Goal: Task Accomplishment & Management: Manage account settings

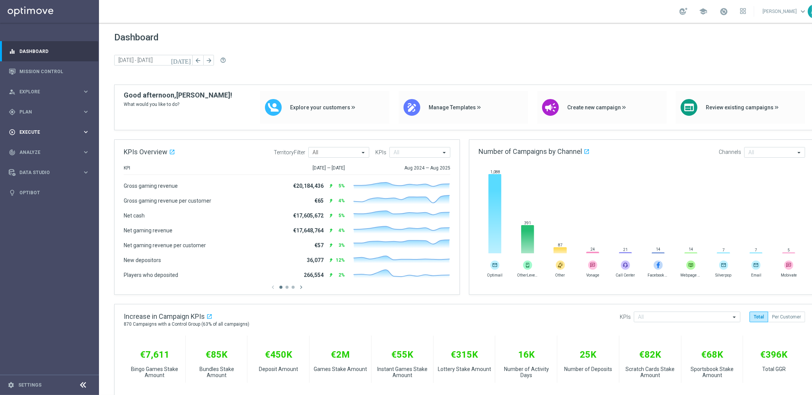
click at [37, 133] on span "Execute" at bounding box center [50, 132] width 63 height 5
click at [44, 68] on link "Mission Control" at bounding box center [54, 71] width 70 height 20
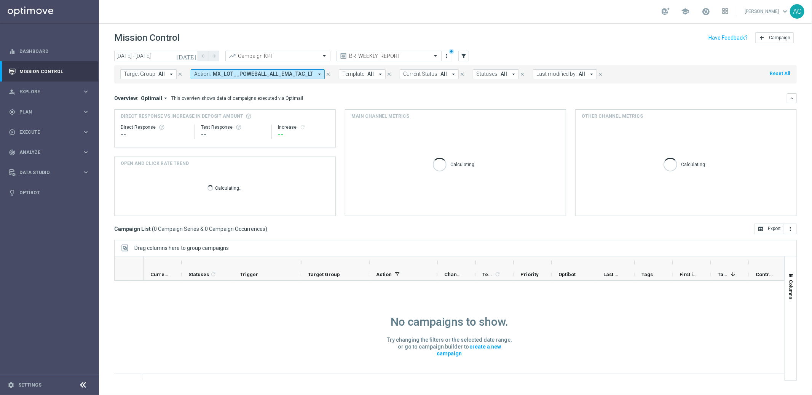
click at [301, 72] on span "MX_LOT__POWEBALL_ALL_EMA_TAC_LT" at bounding box center [263, 74] width 100 height 6
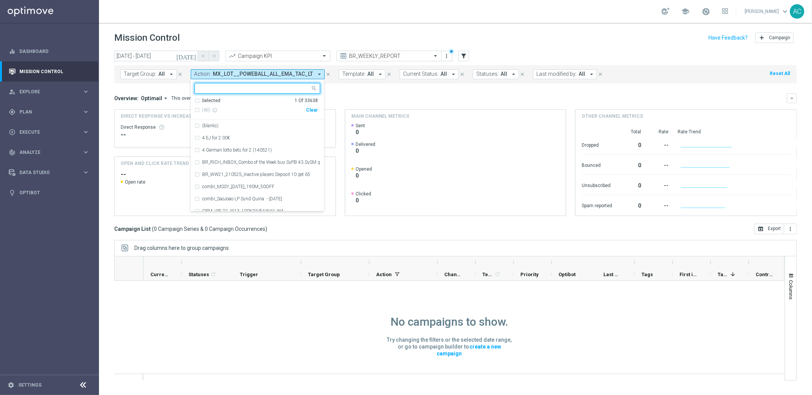
click at [0, 0] on div "Clear" at bounding box center [0, 0] width 0 height 0
click at [390, 100] on div "Overview: Optimail arrow_drop_down This overview shows data of campaigns execut…" at bounding box center [450, 98] width 673 height 7
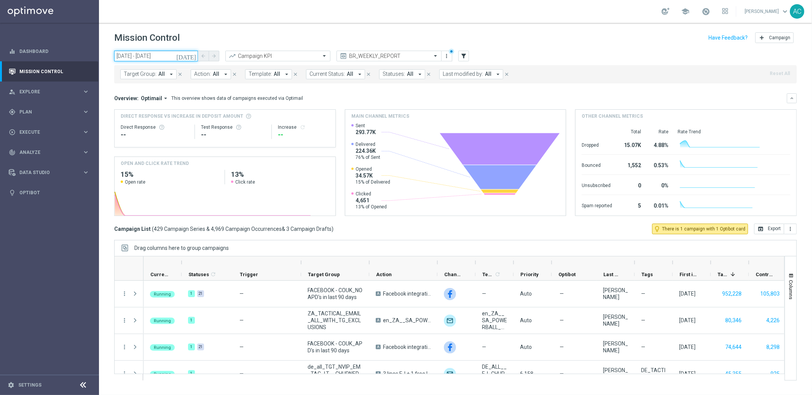
click at [157, 60] on input "09 Sep 2025 - 30 Sep 2025" at bounding box center [156, 56] width 84 height 11
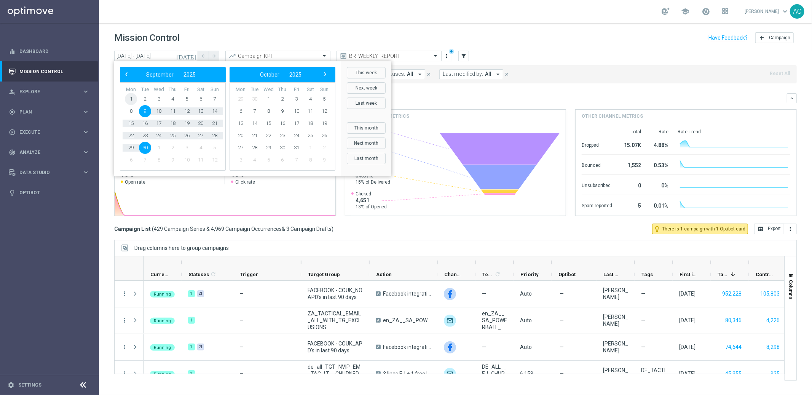
click at [130, 101] on span "1" at bounding box center [131, 99] width 12 height 12
click at [212, 100] on span "7" at bounding box center [215, 99] width 12 height 12
type input "[DATE] - [DATE]"
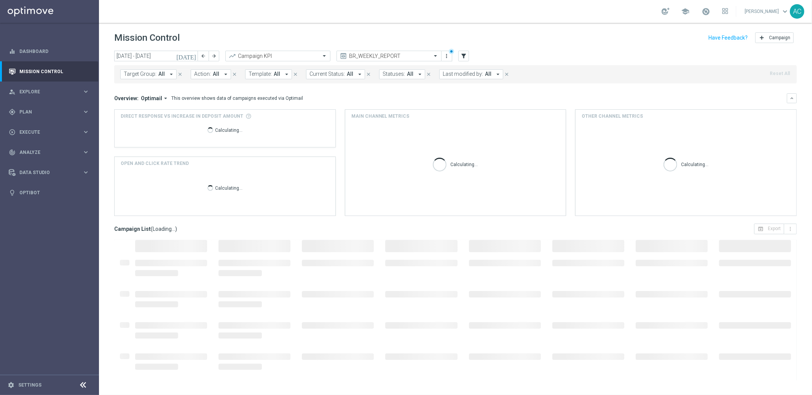
click at [259, 19] on div "school Adriano Costa keyboard_arrow_down AC" at bounding box center [455, 11] width 713 height 23
click at [133, 77] on span "Target Group:" at bounding box center [140, 74] width 33 height 6
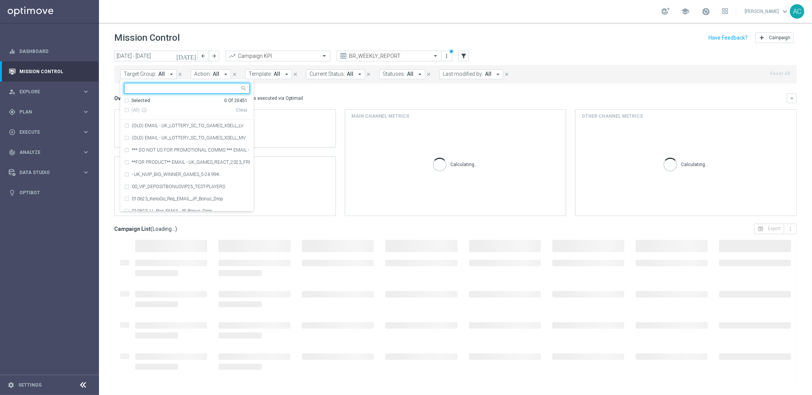
type input "https://www.itvcita.com/accesoSolicitudCitaPaso1.do"
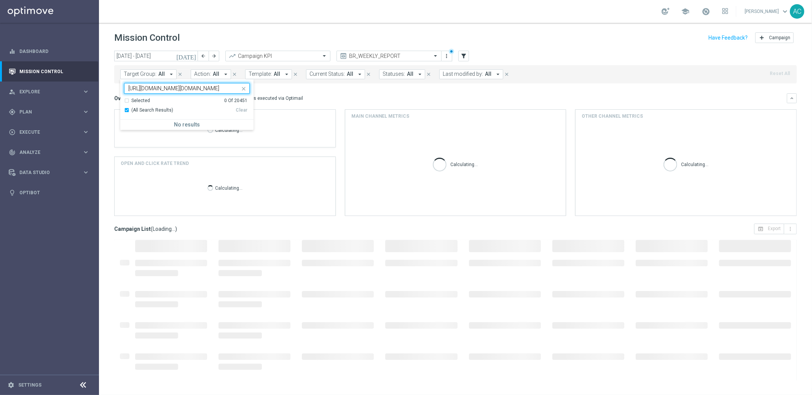
scroll to position [0, 14]
drag, startPoint x: 175, startPoint y: 87, endPoint x: 132, endPoint y: 88, distance: 43.0
click at [131, 88] on input "https://www.itvcita.com/accesoSolicitudCitaPaso1.do" at bounding box center [184, 88] width 112 height 6
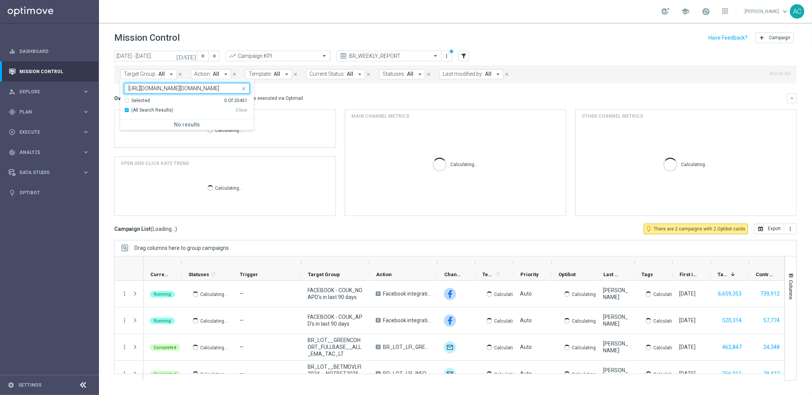
click at [132, 88] on input "https://www.itvcita.com/accesoSolicitudCitaPaso1.do" at bounding box center [184, 88] width 112 height 6
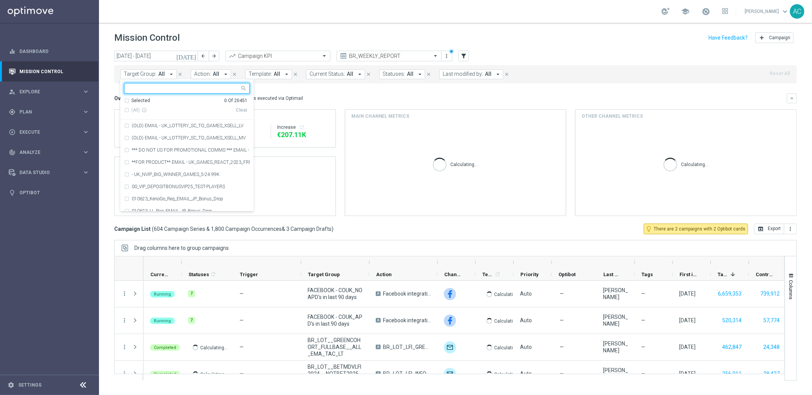
scroll to position [0, 0]
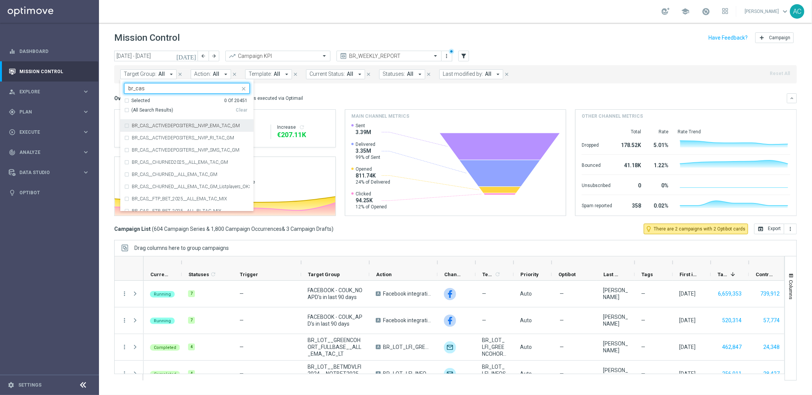
click at [127, 108] on div "(All Search Results)" at bounding box center [180, 110] width 112 height 6
type input "br_cas"
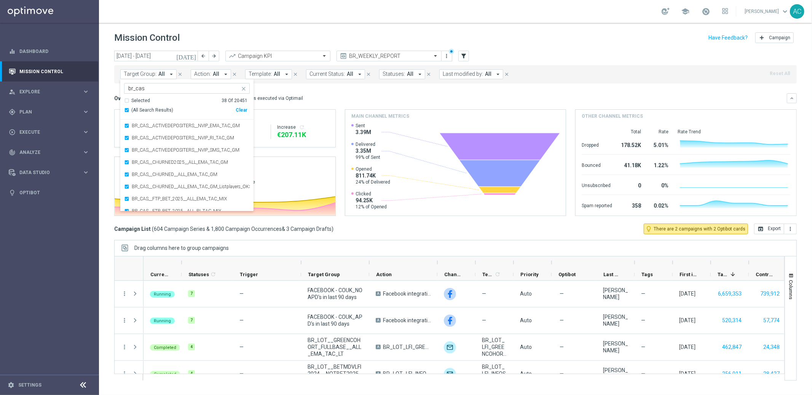
click at [375, 98] on div "Overview: Optimail arrow_drop_down This overview shows data of campaigns execut…" at bounding box center [450, 98] width 673 height 7
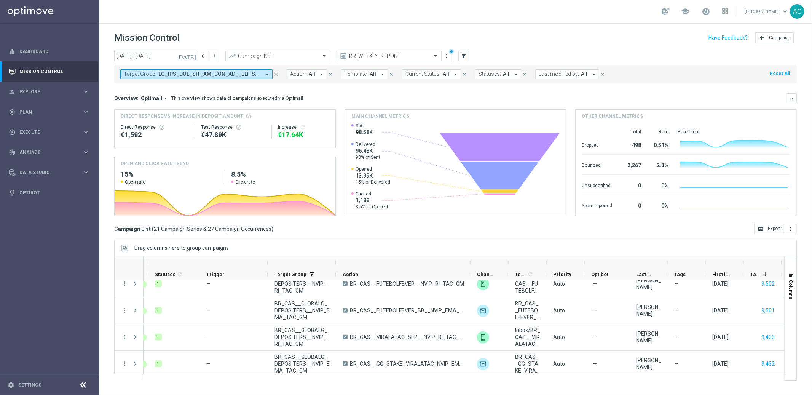
drag, startPoint x: 403, startPoint y: 265, endPoint x: 469, endPoint y: 261, distance: 66.4
click at [469, 261] on div at bounding box center [470, 262] width 3 height 12
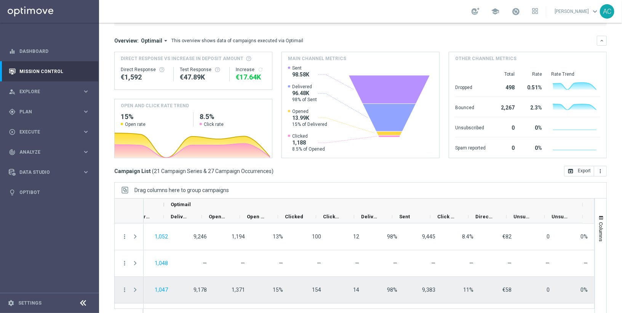
scroll to position [291, 0]
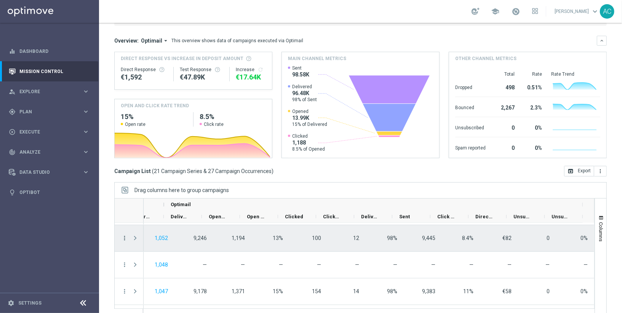
click at [126, 238] on icon "more_vert" at bounding box center [124, 238] width 7 height 7
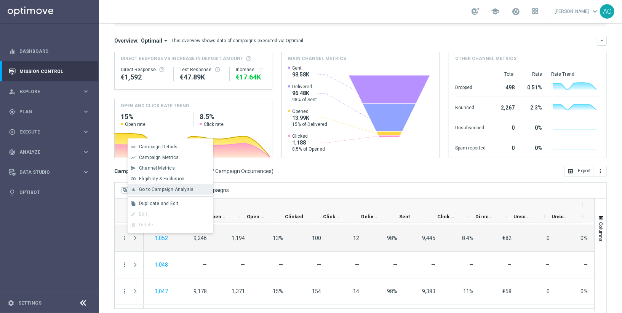
click at [176, 190] on span "Go to Campaign Analysis" at bounding box center [166, 189] width 54 height 5
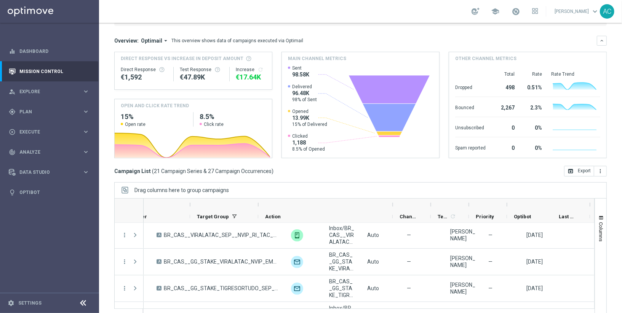
scroll to position [0, 5]
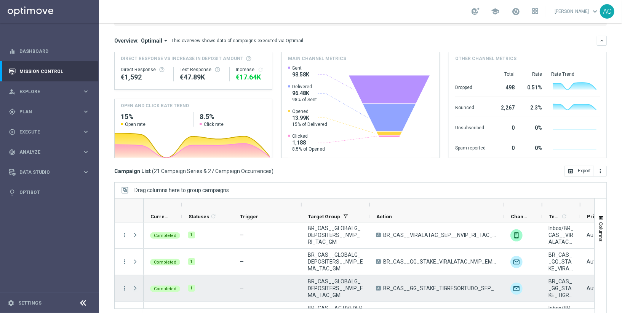
click at [136, 286] on span at bounding box center [135, 289] width 7 height 6
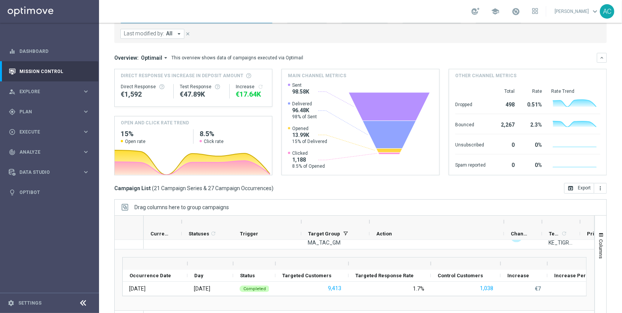
scroll to position [376, 0]
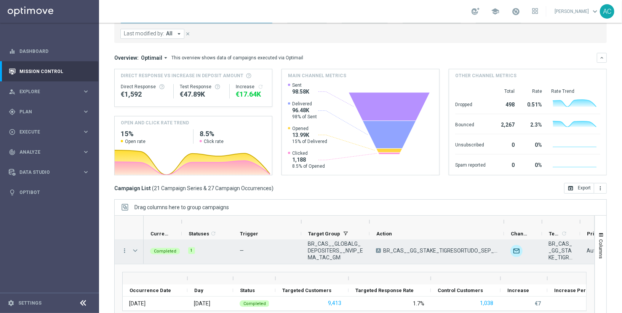
click at [135, 250] on span at bounding box center [135, 251] width 7 height 6
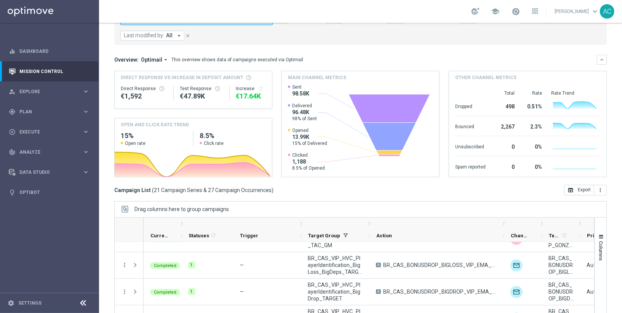
scroll to position [82, 0]
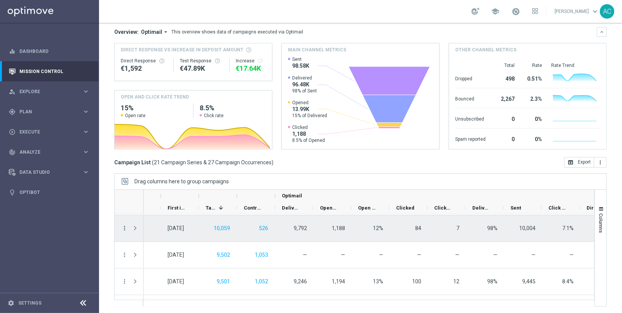
click at [123, 227] on icon "more_vert" at bounding box center [124, 228] width 7 height 7
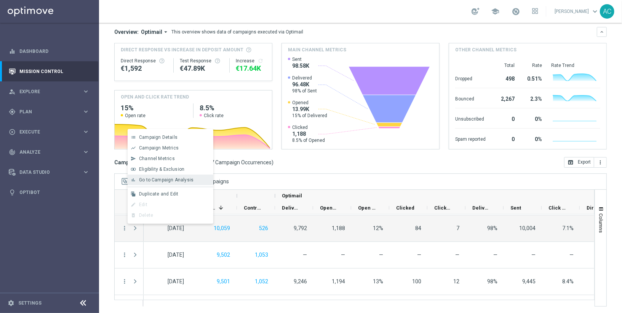
click at [168, 176] on div "bar_chart Go to Campaign Analysis" at bounding box center [171, 180] width 86 height 11
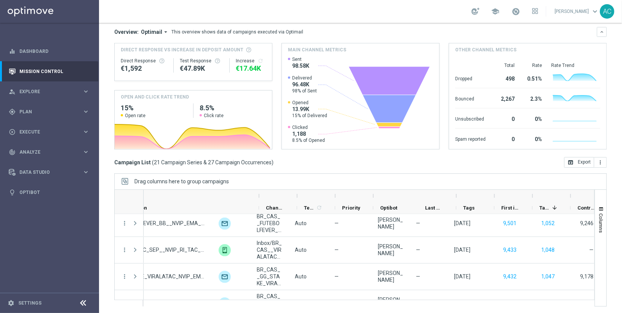
scroll to position [0, 224]
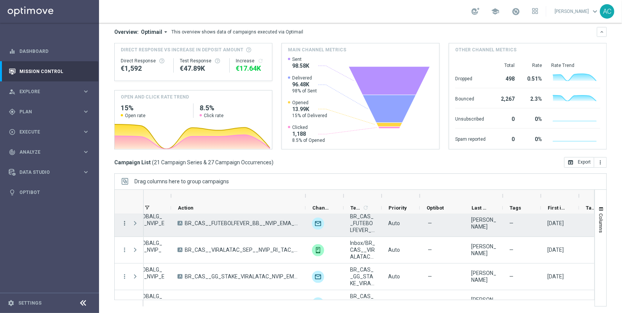
click at [124, 221] on icon "more_vert" at bounding box center [124, 223] width 7 height 7
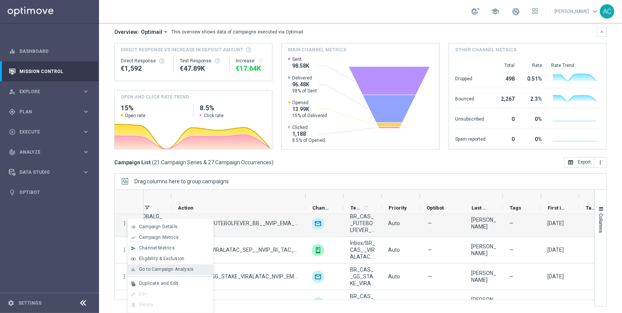
click at [163, 273] on div "bar_chart Go to Campaign Analysis" at bounding box center [171, 270] width 86 height 11
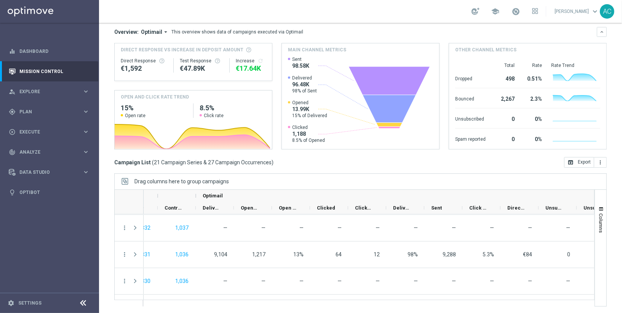
scroll to position [0, 0]
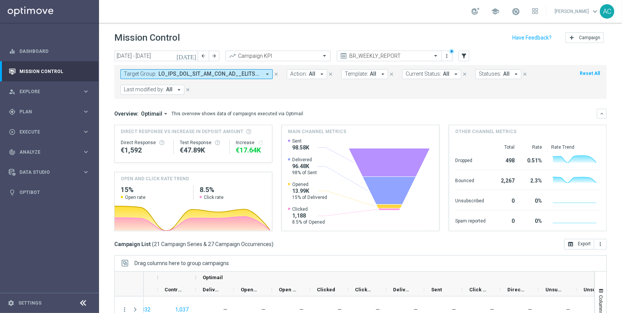
click at [238, 74] on span at bounding box center [209, 74] width 102 height 6
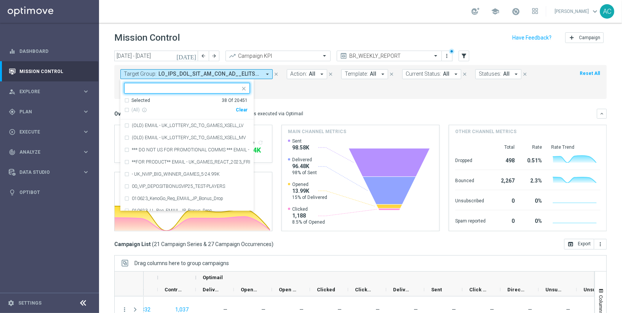
click at [0, 0] on div "Clear" at bounding box center [0, 0] width 0 height 0
click at [291, 85] on form "Target Group: arrow_drop_down Selected 0 Of 20451 (All) info_outline Clear (OLD…" at bounding box center [343, 82] width 446 height 26
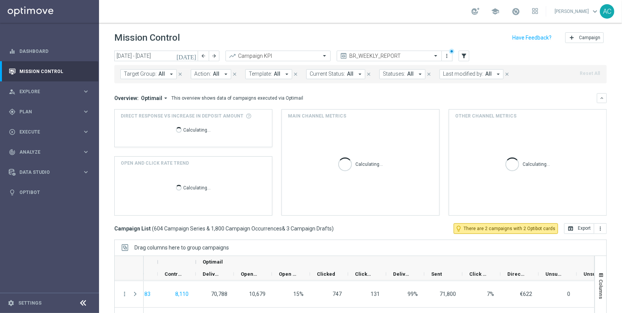
click at [152, 77] on span "Target Group:" at bounding box center [140, 74] width 33 height 6
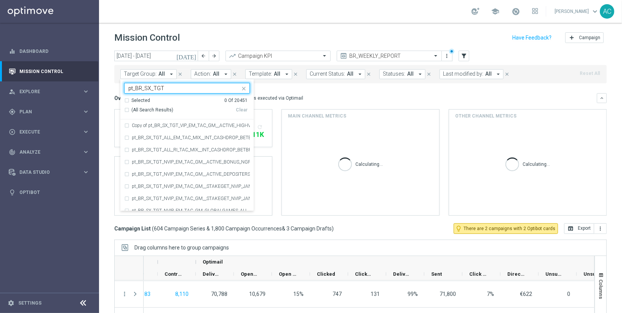
click at [127, 111] on div "(All Search Results)" at bounding box center [180, 110] width 112 height 6
type input "pt_BR_SX_TGT"
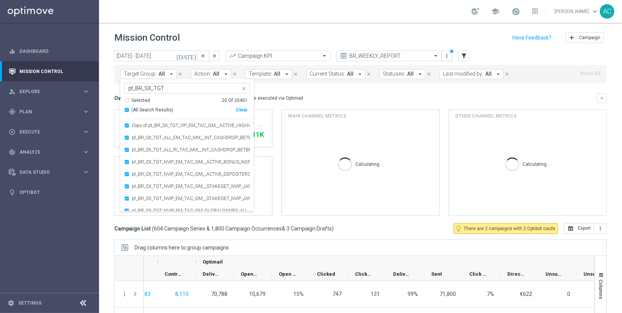
click at [338, 88] on mini-dashboard "Overview: Optimail arrow_drop_down This overview shows data of campaigns execut…" at bounding box center [360, 153] width 492 height 140
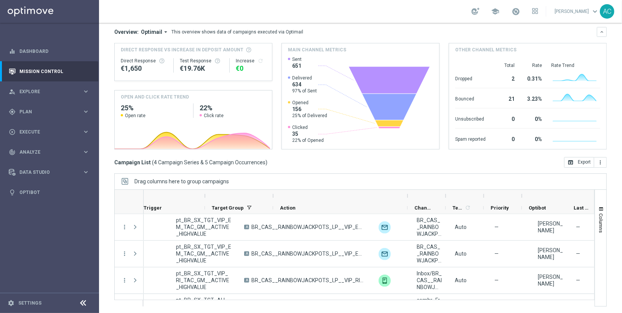
scroll to position [0, 96]
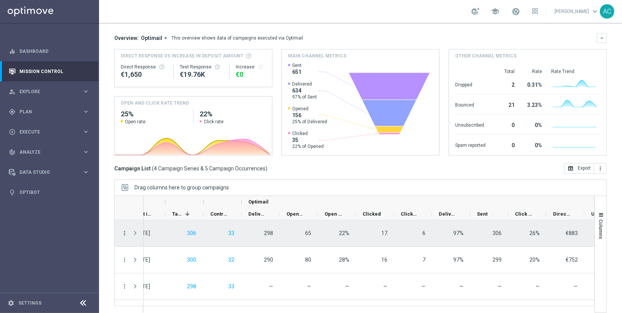
click at [125, 232] on icon "more_vert" at bounding box center [124, 233] width 7 height 7
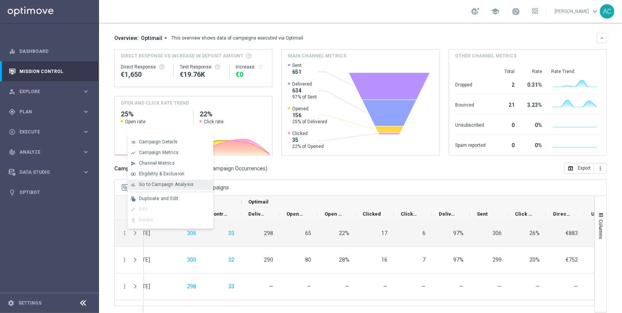
click at [169, 184] on span "Go to Campaign Analysis" at bounding box center [166, 184] width 54 height 5
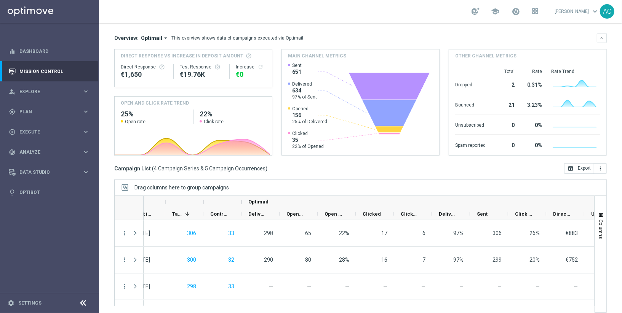
scroll to position [0, 0]
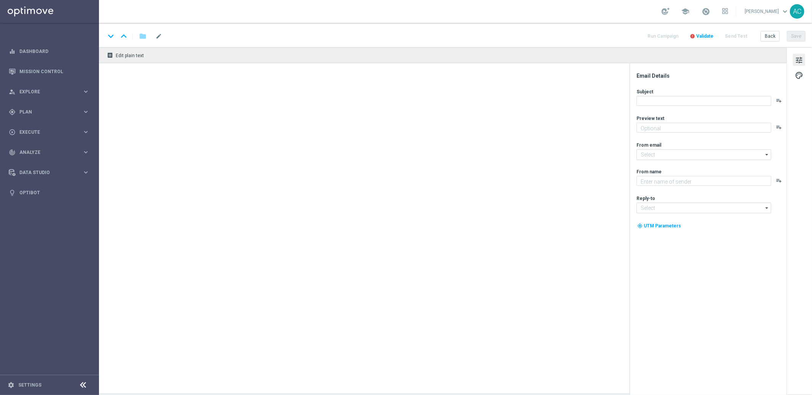
type textarea "Jogue O ViraLata Caramelo! Aposte apenas R$ 20 nos slots selecionados para gara…"
type textarea "Lottoland"
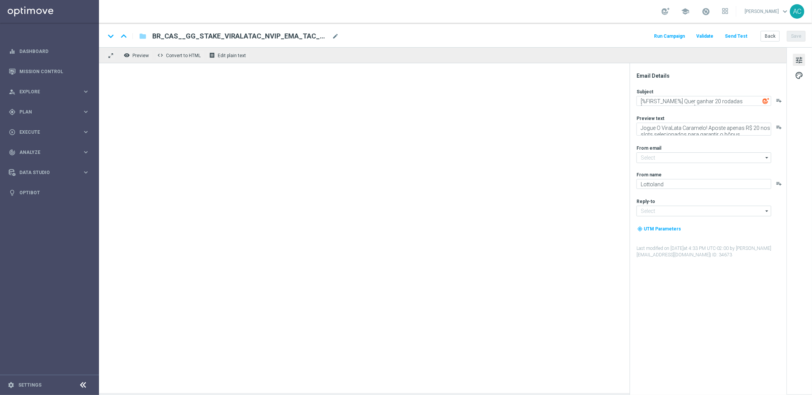
type input "mail@crm.lottoland.bet.br"
type input "contato@lottoland.bet.br"
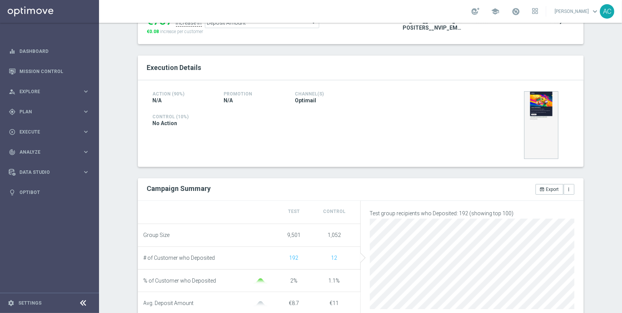
scroll to position [159, 0]
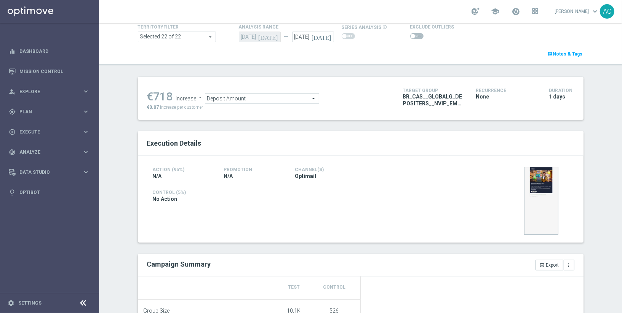
scroll to position [157, 0]
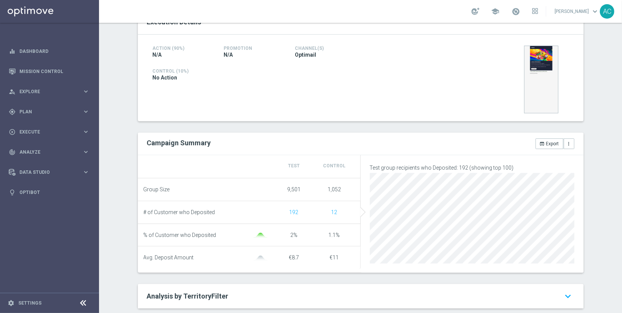
scroll to position [171, 0]
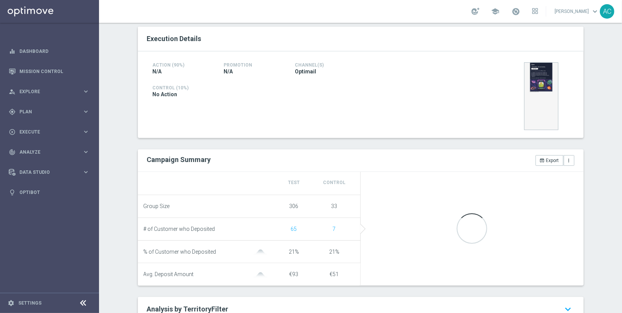
scroll to position [179, 0]
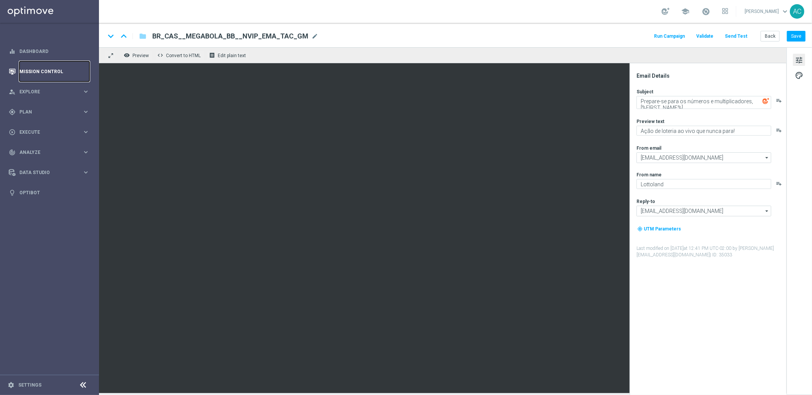
click at [52, 66] on link "Mission Control" at bounding box center [54, 71] width 70 height 20
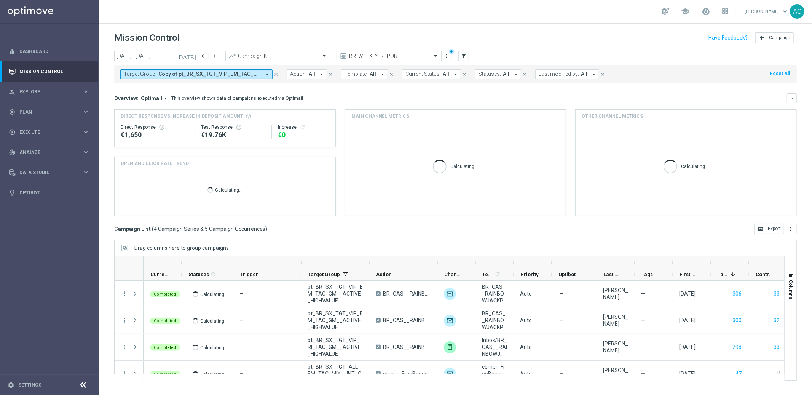
click at [267, 75] on icon "arrow_drop_down" at bounding box center [267, 74] width 7 height 7
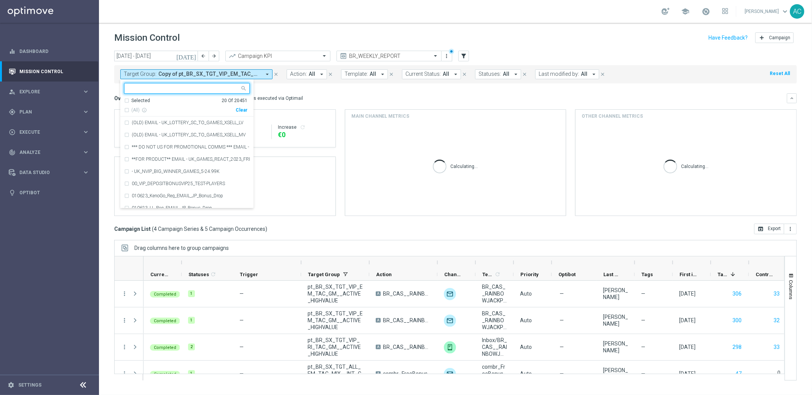
click at [0, 0] on div "Clear" at bounding box center [0, 0] width 0 height 0
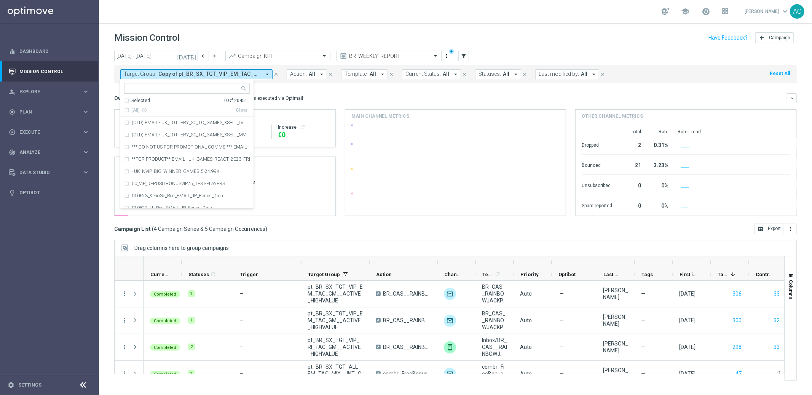
click at [339, 87] on mini-dashboard "Overview: Optimail arrow_drop_down This overview shows data of campaigns execut…" at bounding box center [455, 153] width 683 height 140
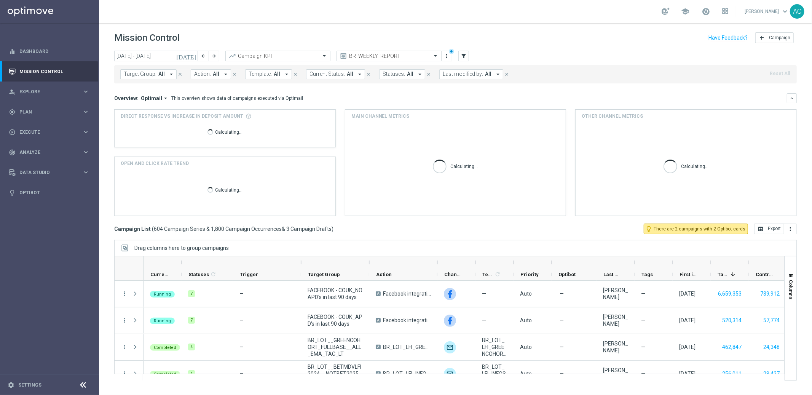
click at [275, 78] on button "Template: All arrow_drop_down" at bounding box center [268, 74] width 47 height 10
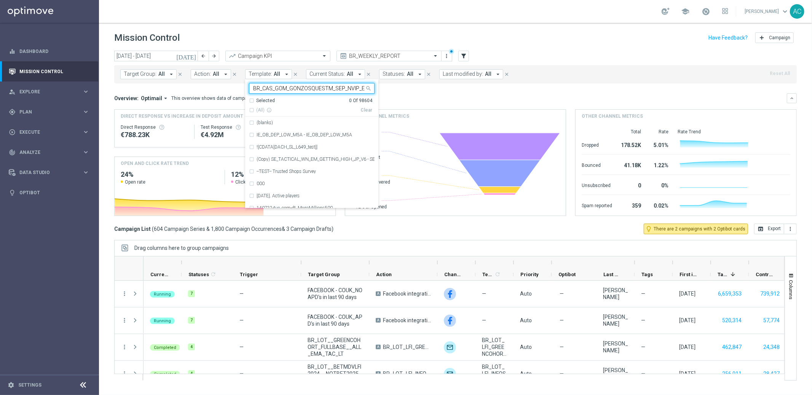
scroll to position [0, 27]
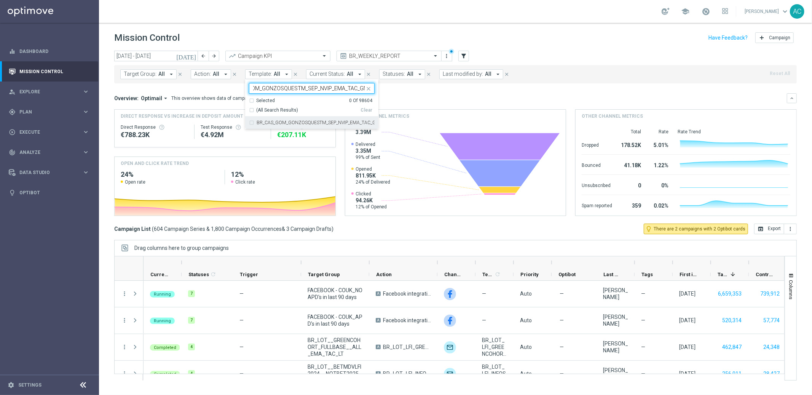
click at [249, 124] on div "BR_CAS_GOM_GONZOSQUESTM_SEP_NVIP_EMA_TAC_GM" at bounding box center [312, 123] width 126 height 12
type input "BR_CAS_GOM_GONZOSQUESTM_SEP_NVIP_EMA_TAC_GM"
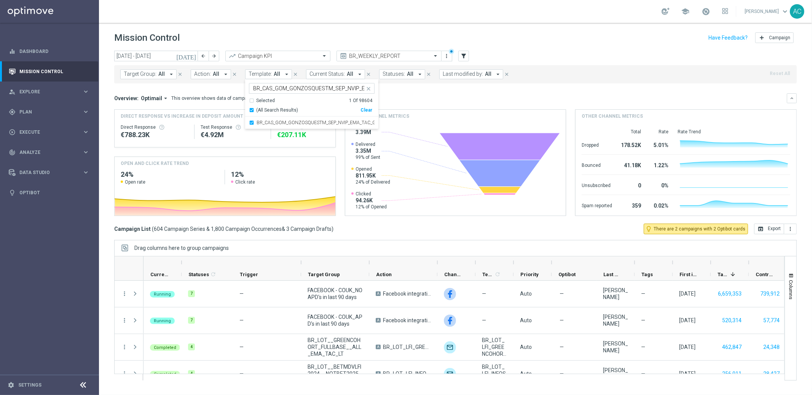
click at [411, 97] on div "Overview: Optimail arrow_drop_down This overview shows data of campaigns execut…" at bounding box center [450, 98] width 673 height 7
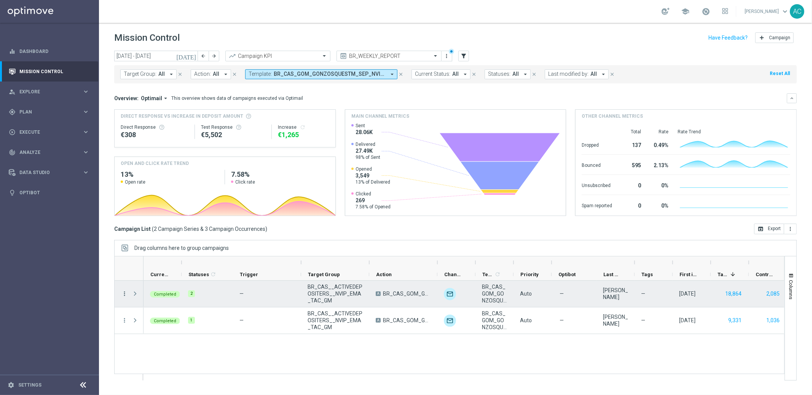
click at [123, 295] on icon "more_vert" at bounding box center [124, 293] width 7 height 7
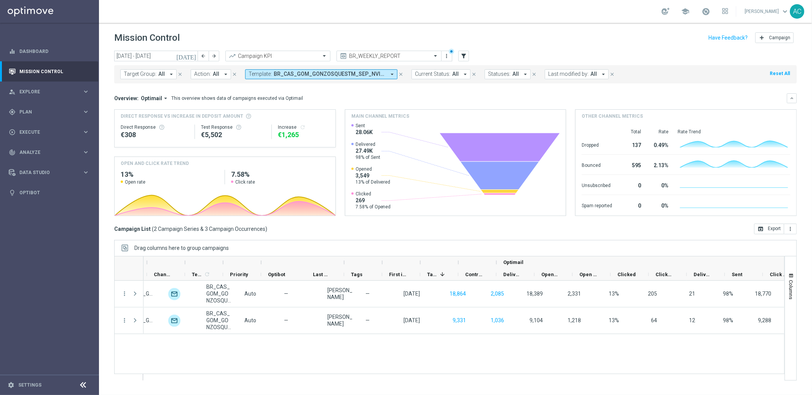
scroll to position [0, 326]
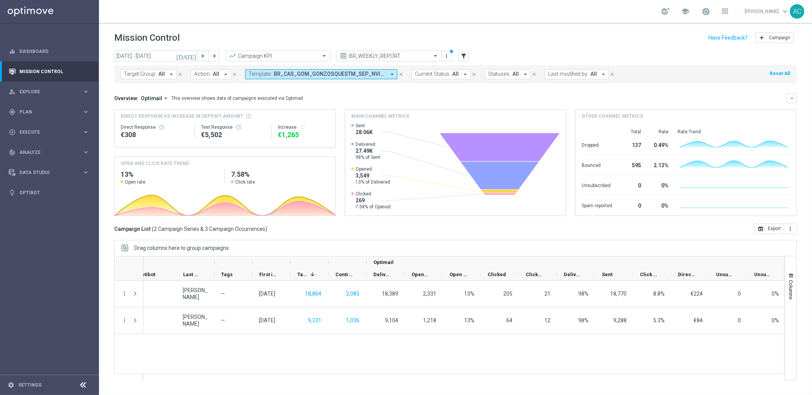
click at [307, 72] on span "BR_CAS_GOM_GONZOSQUESTM_SEP_NVIP_EMA_TAC_GM" at bounding box center [330, 74] width 112 height 6
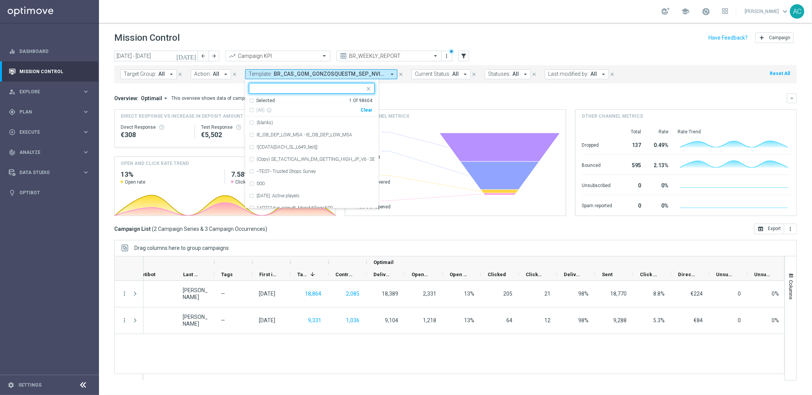
click at [0, 0] on div "Clear" at bounding box center [0, 0] width 0 height 0
click at [411, 87] on mini-dashboard "Overview: Optimail arrow_drop_down This overview shows data of campaigns execut…" at bounding box center [455, 153] width 683 height 140
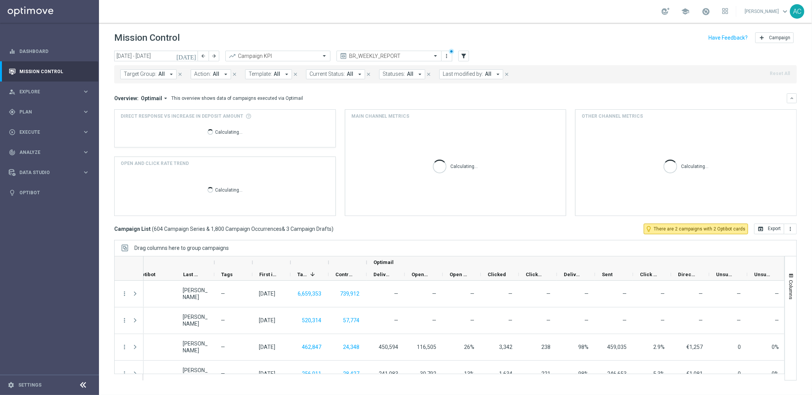
click at [264, 75] on span "Template:" at bounding box center [260, 74] width 23 height 6
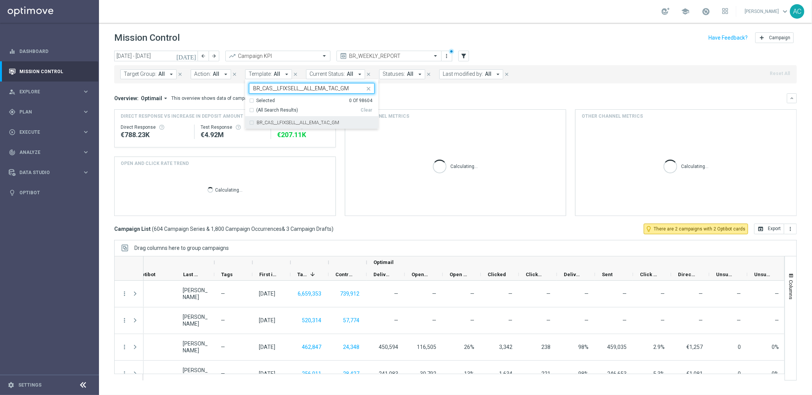
click at [249, 123] on div "BR_CAS__LFIXSELL__ALL_EMA_TAC_GM" at bounding box center [312, 123] width 126 height 12
type input "BR_CAS__LFIXSELL__ALL_EMA_TAC_GM"
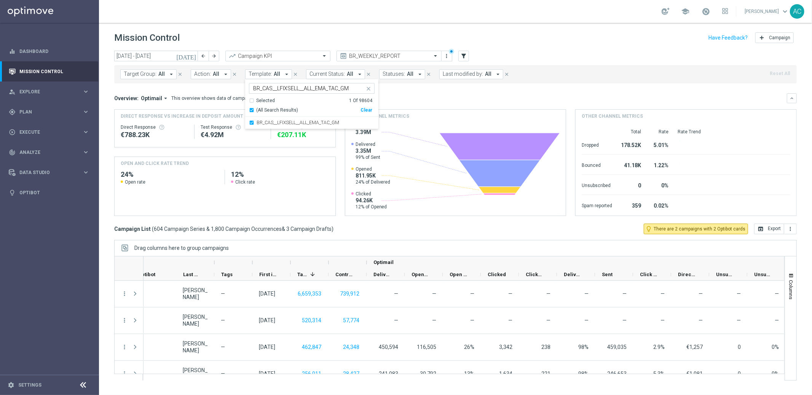
click at [427, 94] on div "Overview: Optimail arrow_drop_down This overview shows data of campaigns execut…" at bounding box center [455, 98] width 683 height 10
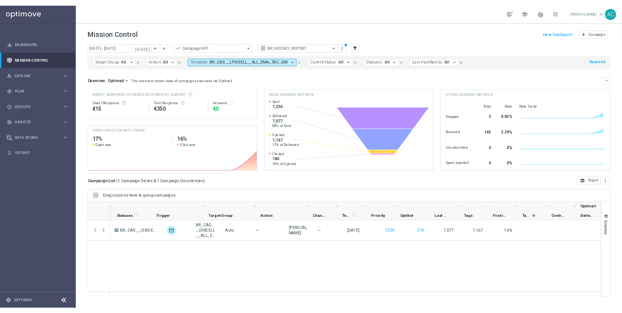
scroll to position [0, 0]
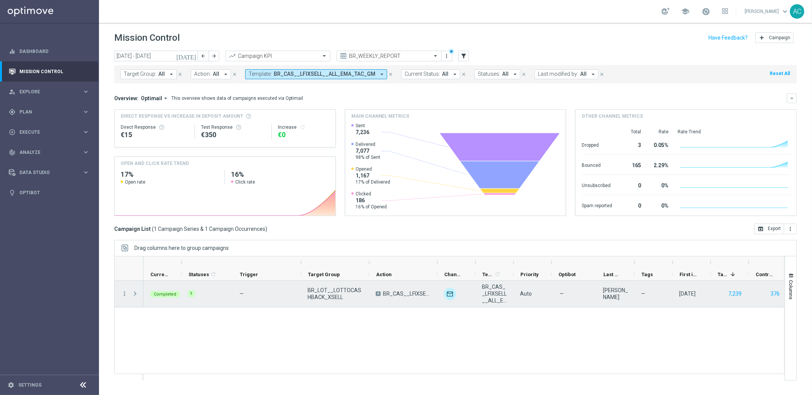
click at [136, 294] on span at bounding box center [135, 294] width 7 height 6
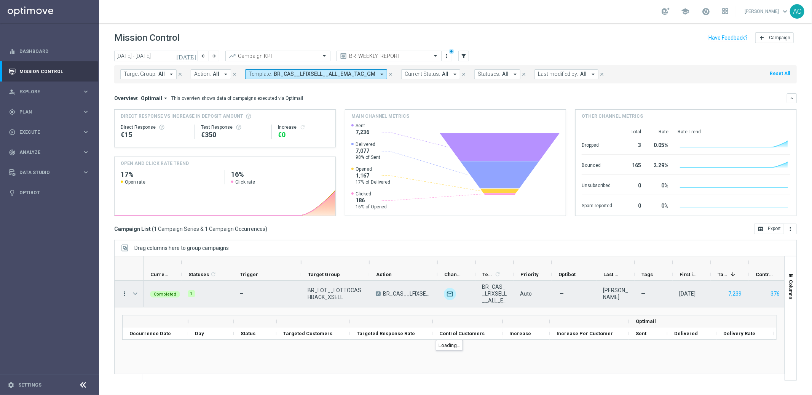
click at [122, 292] on icon "more_vert" at bounding box center [124, 293] width 7 height 7
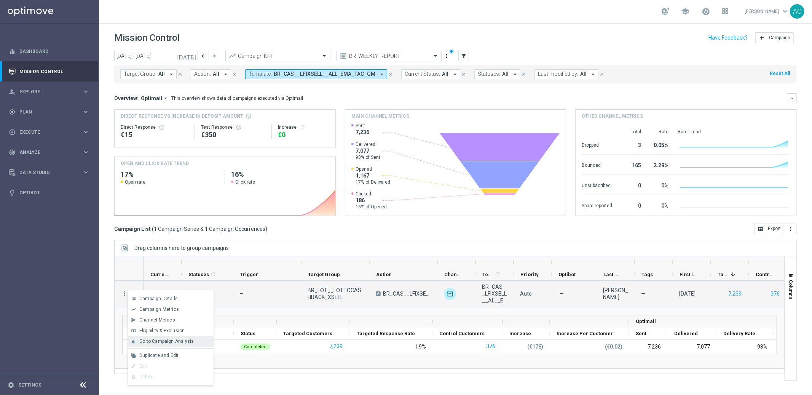
click at [165, 339] on span "Go to Campaign Analysis" at bounding box center [166, 341] width 54 height 5
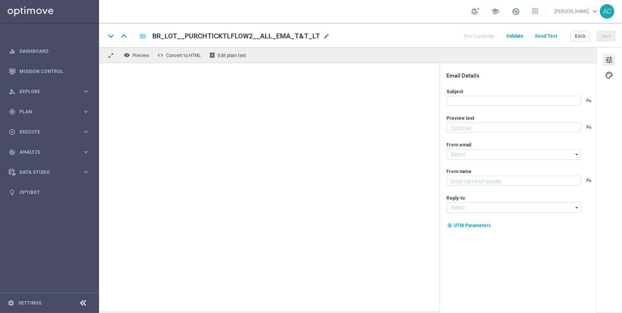
type textarea "Só hoje: leve 3 bilhetes pagando apenas 2!"
type textarea "[DOMAIN_NAME]"
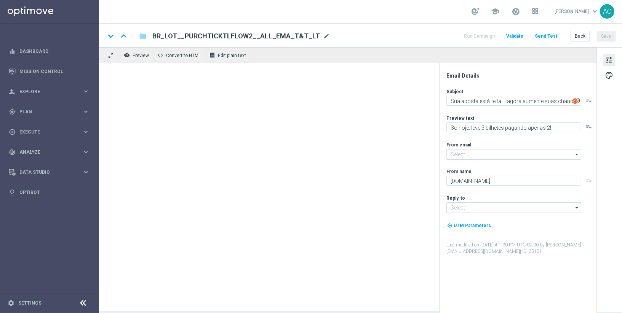
type input "[EMAIL_ADDRESS][DOMAIN_NAME]"
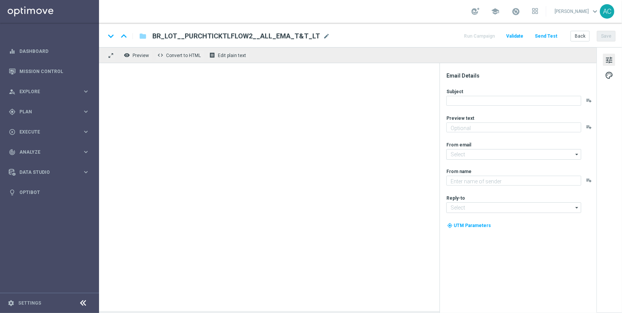
type textarea "Só hoje: leve 3 bilhetes pagando apenas 2!"
type textarea "[DOMAIN_NAME]"
type input "[EMAIL_ADDRESS][DOMAIN_NAME]"
type textarea "Sāo R$220 milhões em Jogo!"
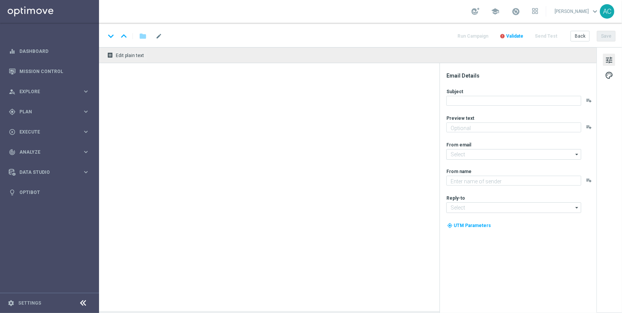
type textarea "Lotofácil Independência na Lottoland"
type input "[EMAIL_ADDRESS][DOMAIN_NAME]"
type input "contato@lottoland.com.br"
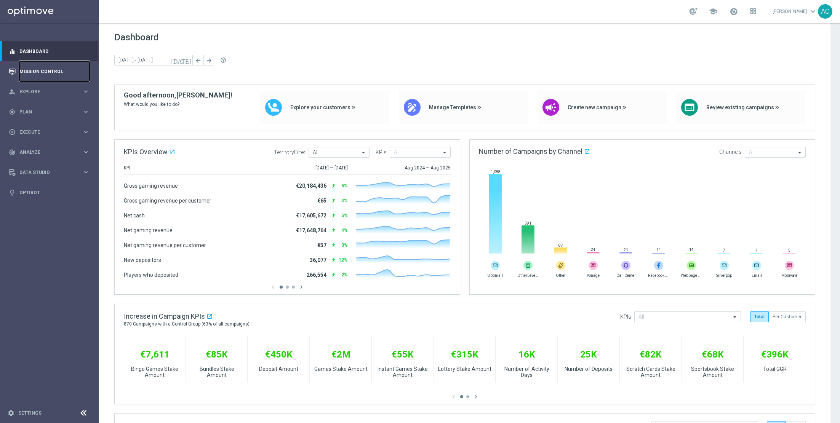
click at [42, 72] on link "Mission Control" at bounding box center [54, 71] width 70 height 20
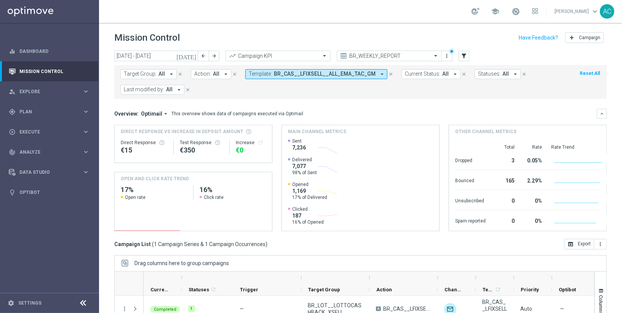
click at [357, 77] on span "BR_CAS__LFIXSELL__ALL_EMA_TAC_GM" at bounding box center [325, 74] width 102 height 6
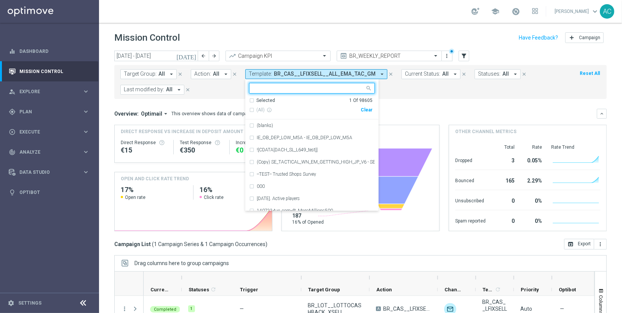
click at [0, 0] on div "Clear" at bounding box center [0, 0] width 0 height 0
click at [397, 97] on div "Target Group: All arrow_drop_down close Action: All arrow_drop_down close Templ…" at bounding box center [360, 82] width 492 height 34
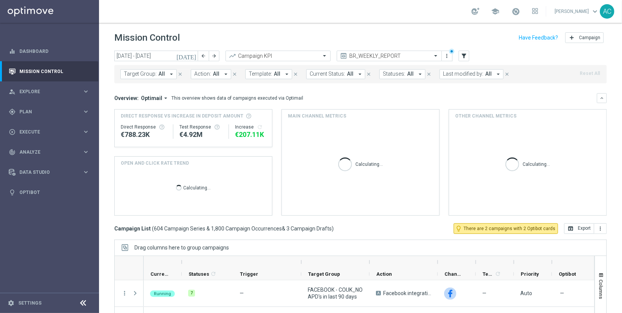
click at [214, 74] on span "All" at bounding box center [216, 74] width 6 height 6
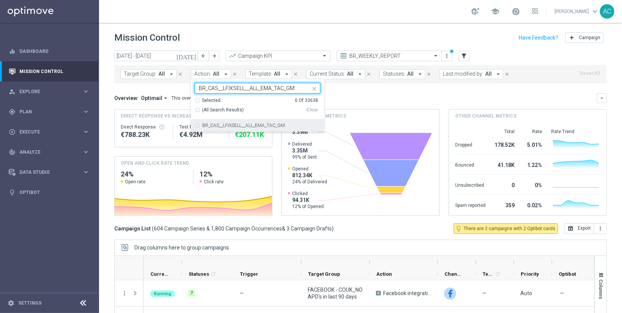
click at [195, 125] on div "BR_CAS__LFIXSELL__ALL_EMA_TAC_GM" at bounding box center [258, 126] width 126 height 12
type input "BR_CAS__LFIXSELL__ALL_EMA_TAC_GM"
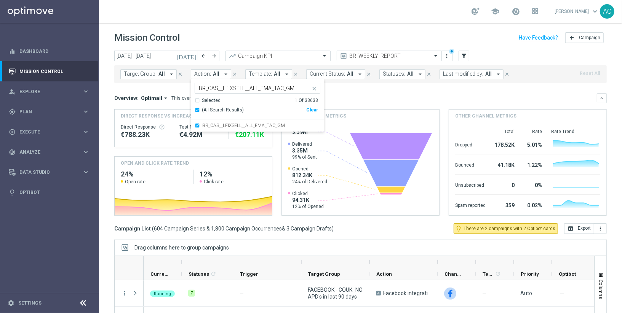
click at [388, 93] on div "Overview: Optimail arrow_drop_down This overview shows data of campaigns execut…" at bounding box center [360, 98] width 492 height 10
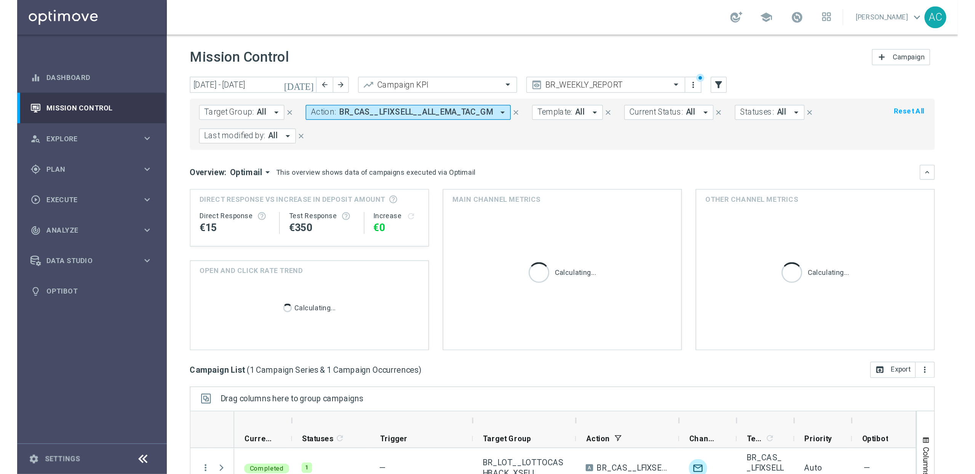
scroll to position [82, 0]
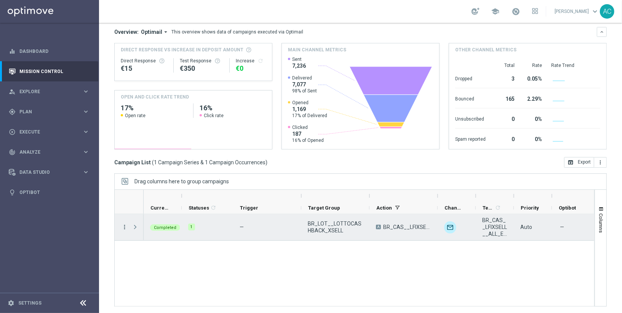
click at [124, 227] on icon "more_vert" at bounding box center [124, 227] width 7 height 7
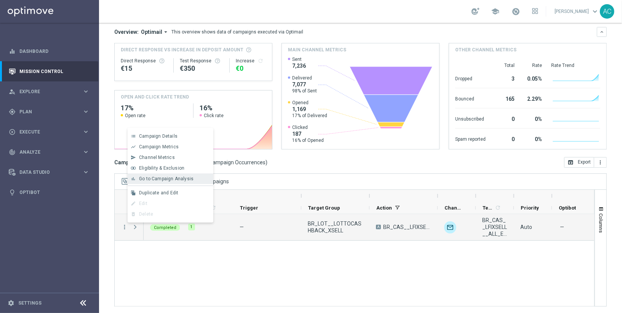
click at [175, 180] on span "Go to Campaign Analysis" at bounding box center [166, 178] width 54 height 5
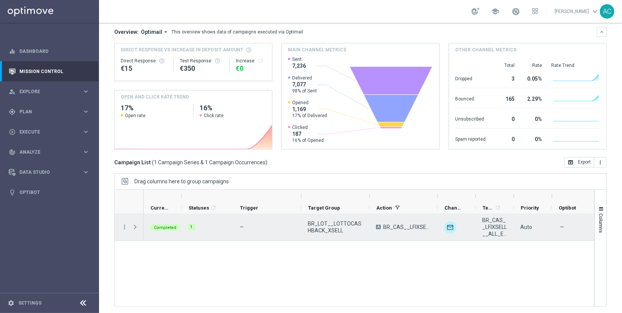
click at [399, 227] on span "BR_CAS__LFIXSELL__ALL_EMA_TAC_GM" at bounding box center [407, 227] width 48 height 7
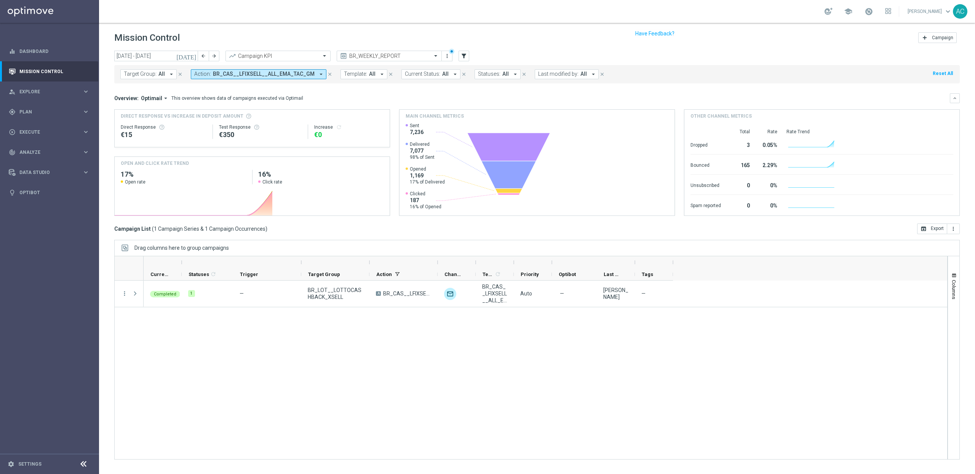
scroll to position [0, 0]
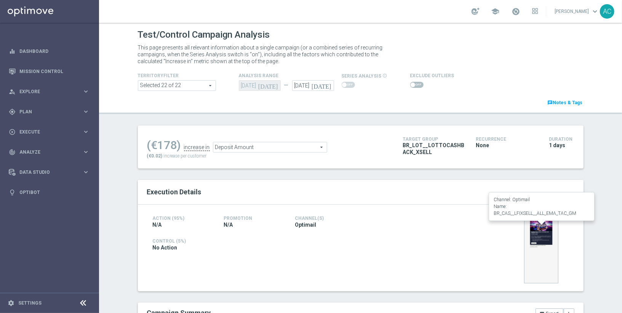
click at [540, 236] on img at bounding box center [541, 250] width 34 height 68
click at [538, 235] on img at bounding box center [541, 250] width 34 height 68
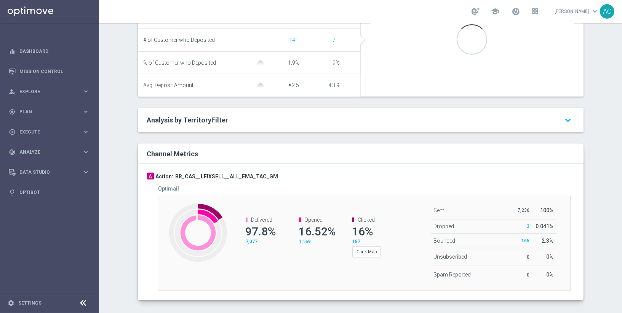
scroll to position [345, 0]
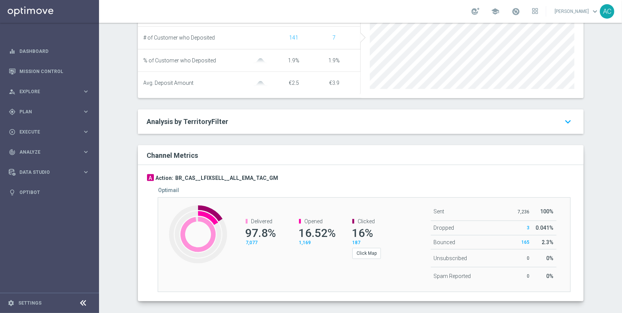
click at [360, 261] on div "Clicked 16% 187 Click Map" at bounding box center [365, 239] width 53 height 56
click at [364, 257] on button "Click Map" at bounding box center [366, 253] width 29 height 11
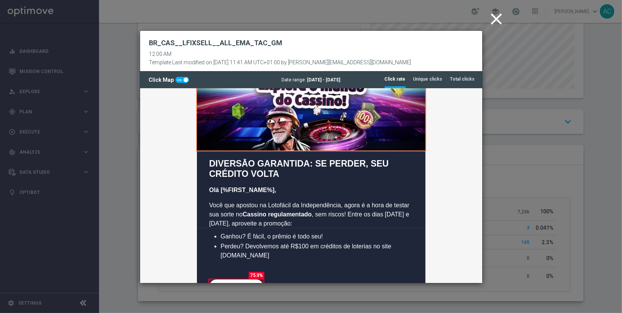
scroll to position [0, 0]
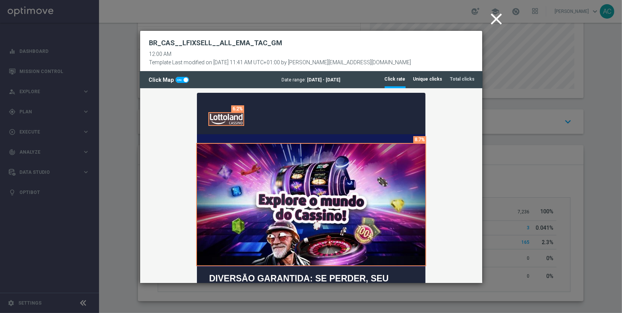
click at [426, 83] on li "Unique clicks" at bounding box center [427, 79] width 29 height 16
click at [467, 77] on tab-header "Total clicks" at bounding box center [462, 79] width 25 height 6
click at [495, 19] on icon "close" at bounding box center [496, 19] width 19 height 19
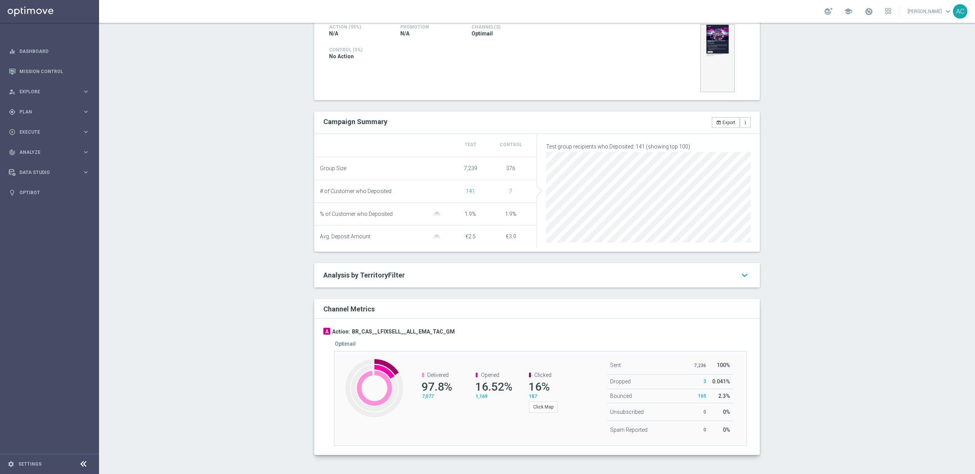
scroll to position [198, 0]
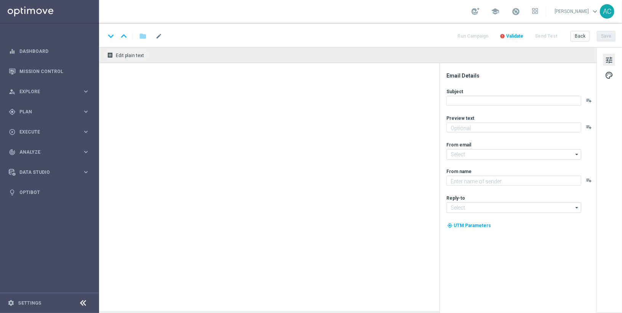
type textarea "Se ganhar, o prêmio é todo seu, se perder devolvemos até R$100 em cashback de L…"
type textarea "Lottoland"
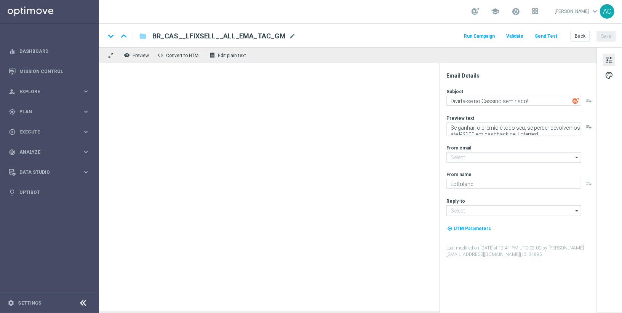
type input "[EMAIL_ADDRESS][DOMAIN_NAME]"
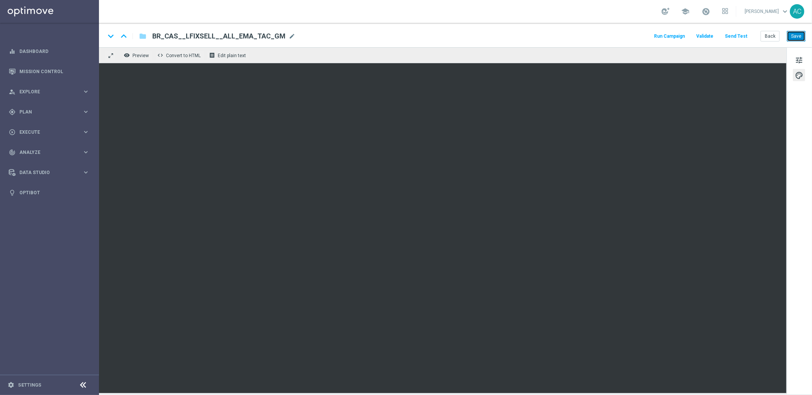
click at [622, 38] on button "Save" at bounding box center [796, 36] width 19 height 11
click at [54, 89] on span "Explore" at bounding box center [50, 91] width 63 height 5
click at [42, 91] on span "Explore" at bounding box center [50, 91] width 63 height 5
click at [30, 111] on span "Plan" at bounding box center [50, 112] width 63 height 5
click at [32, 126] on link "Target Groups" at bounding box center [49, 128] width 59 height 6
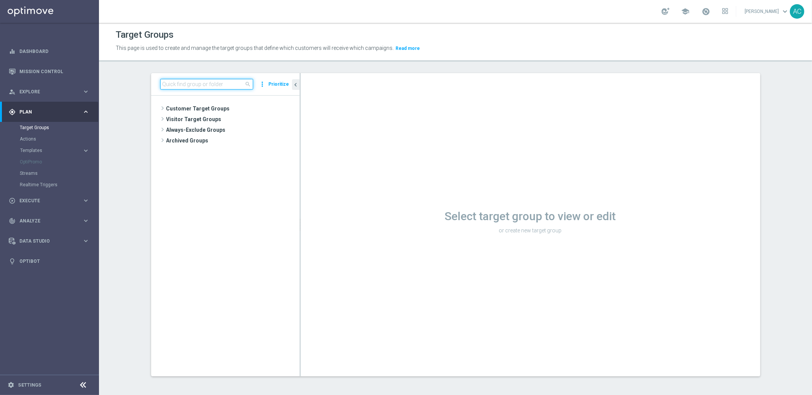
click at [203, 88] on input at bounding box center [206, 84] width 93 height 11
paste input "BR_LOT__LOTTOCASHBACK_XSELL"
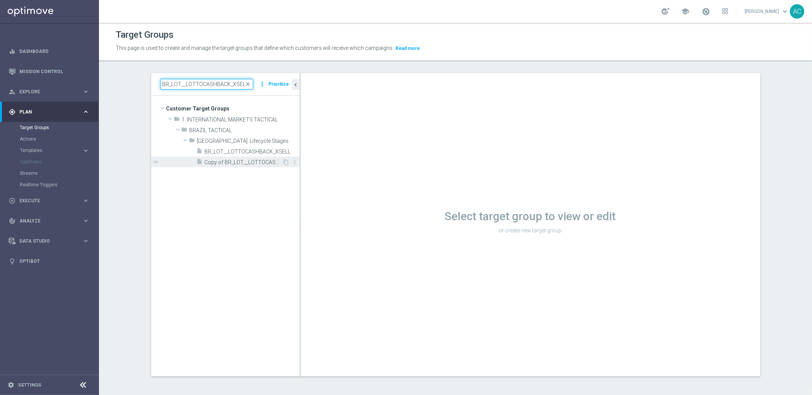
type input "BR_LOT__LOTTOCASHBACK_XSELL"
click at [234, 165] on span "Copy of BR_LOT__LOTTOCASHBACK_XSELL" at bounding box center [244, 162] width 78 height 6
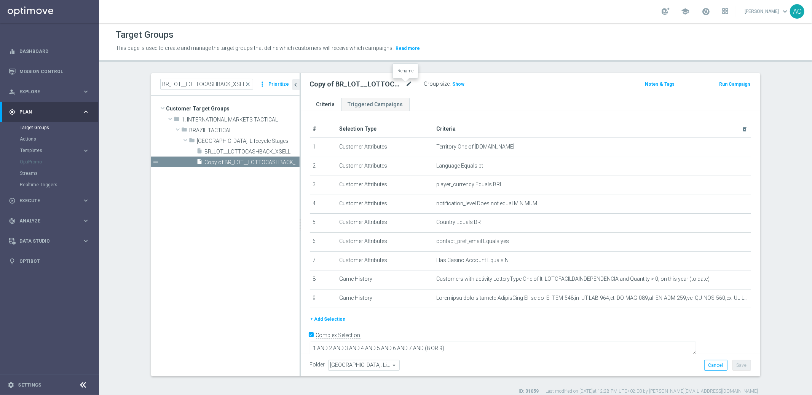
click at [406, 81] on icon "mode_edit" at bounding box center [409, 84] width 7 height 9
click at [329, 84] on input "Copy of BR_LOT__LOTTOCASHBACK_XSELL" at bounding box center [361, 85] width 103 height 11
drag, startPoint x: 324, startPoint y: 84, endPoint x: 240, endPoint y: 83, distance: 83.4
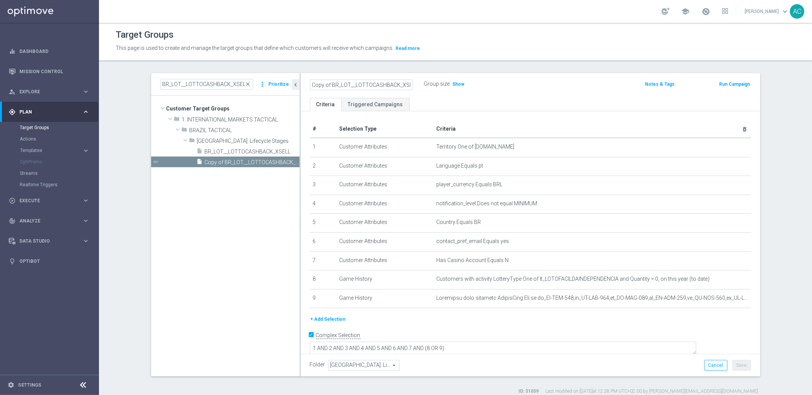
click at [240, 83] on as-split "BR_LOT__LOTTOCASHBACK_XSELL close more_vert Prioritize Customer Target Groups l…" at bounding box center [455, 224] width 609 height 303
drag, startPoint x: 401, startPoint y: 85, endPoint x: 377, endPoint y: 86, distance: 23.7
click at [377, 86] on input "BR_LOT__LOTTOCASHBACK_XSELL" at bounding box center [361, 85] width 103 height 11
type input "BR_LOT__LOTTOCASHBACK_WEBPUSH"
click at [622, 313] on div "Folder [GEOGRAPHIC_DATA]: Lifecycle Stages [GEOGRAPHIC_DATA]: Lifecycle Stages …" at bounding box center [530, 365] width 441 height 11
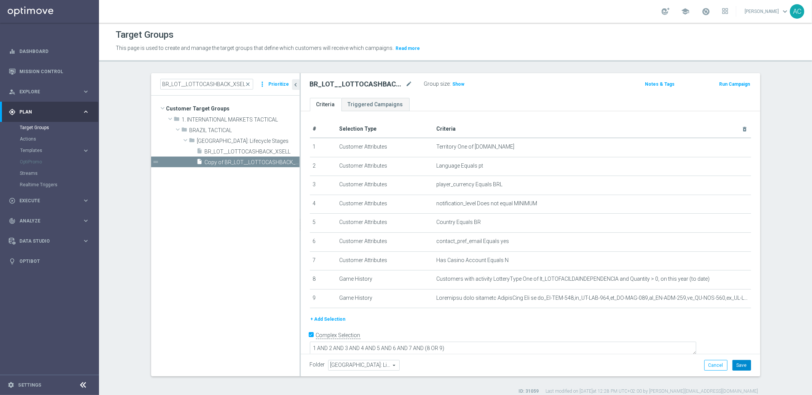
click at [622, 313] on button "Save" at bounding box center [742, 365] width 19 height 11
click at [406, 82] on icon "mode_edit" at bounding box center [409, 84] width 7 height 9
click at [453, 83] on span "Show" at bounding box center [459, 83] width 12 height 5
